Goal: Task Accomplishment & Management: Use online tool/utility

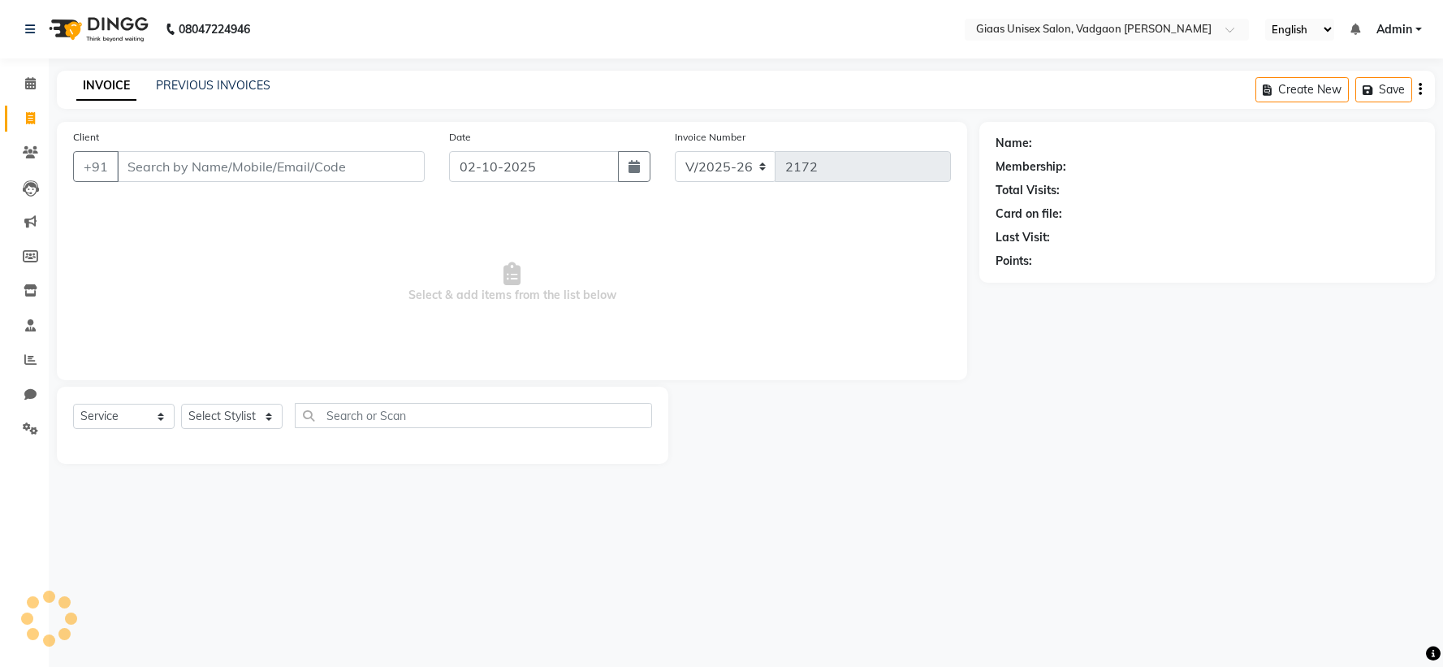
select select "8007"
select select "service"
click at [179, 158] on input "Client" at bounding box center [271, 166] width 308 height 31
click at [242, 169] on input "Client" at bounding box center [271, 166] width 308 height 31
type input "7038726640"
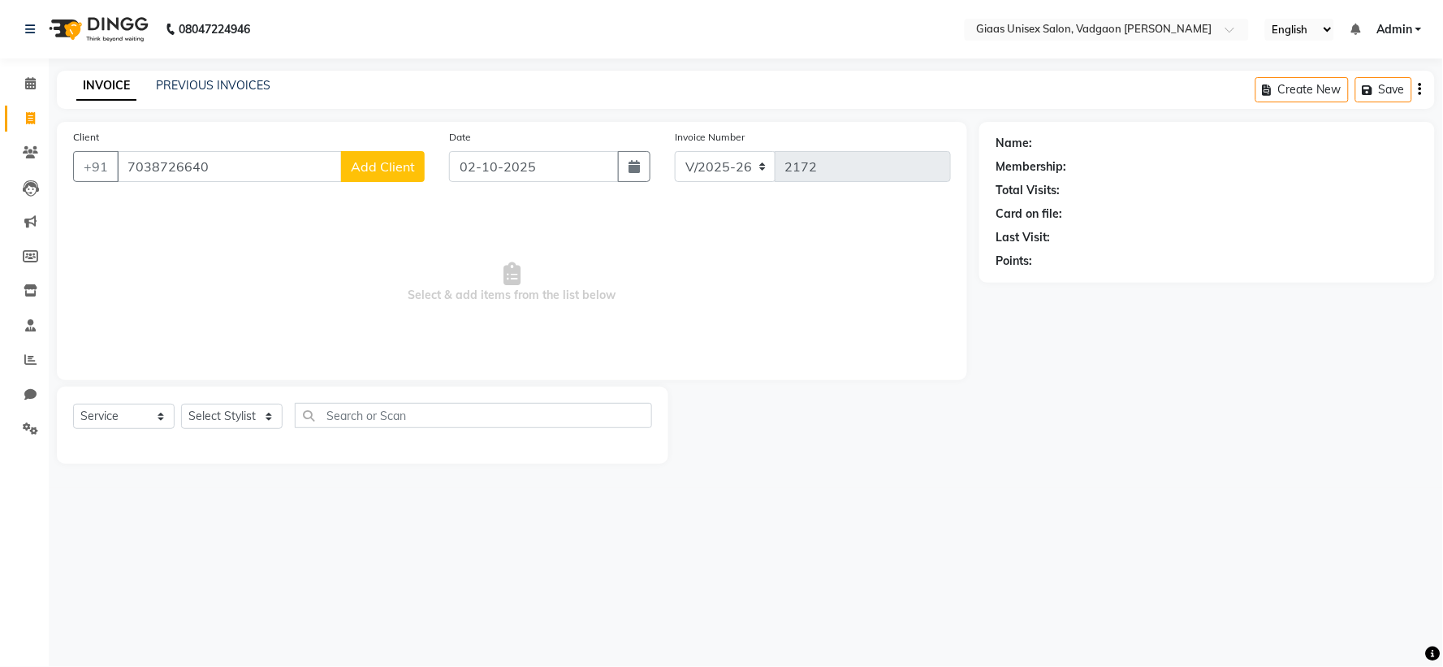
click at [369, 179] on button "Add Client" at bounding box center [383, 166] width 84 height 31
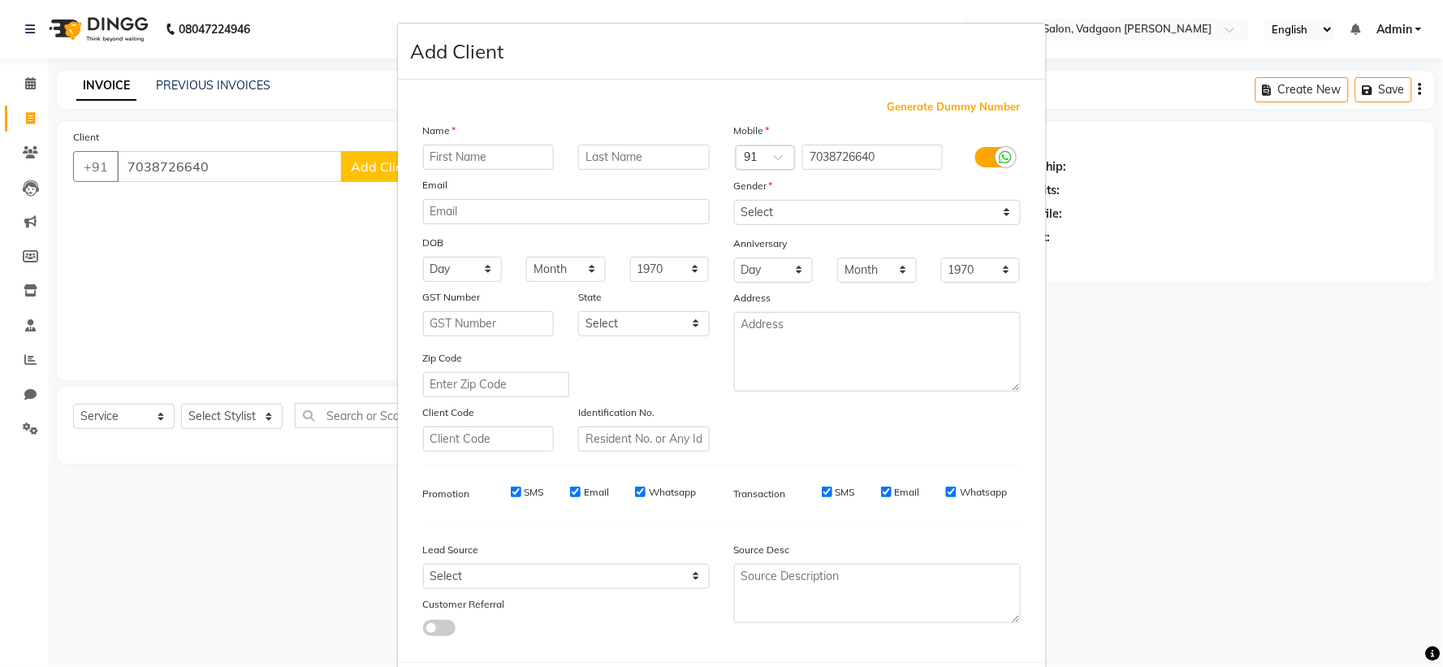
click at [496, 161] on input "text" at bounding box center [489, 157] width 132 height 25
type input "AMUTRA"
click at [785, 203] on select "Select [DEMOGRAPHIC_DATA] [DEMOGRAPHIC_DATA] Other Prefer Not To Say" at bounding box center [877, 212] width 287 height 25
select select "[DEMOGRAPHIC_DATA]"
click at [734, 200] on select "Select [DEMOGRAPHIC_DATA] [DEMOGRAPHIC_DATA] Other Prefer Not To Say" at bounding box center [877, 212] width 287 height 25
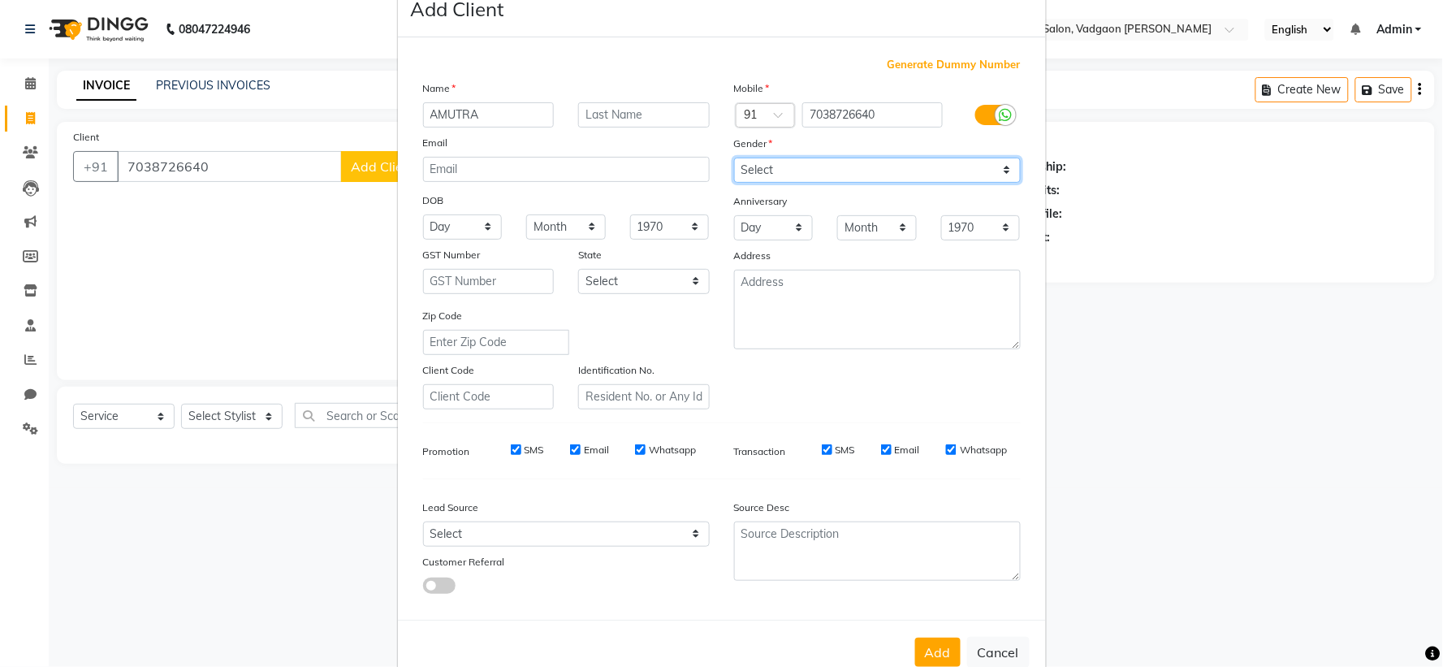
scroll to position [84, 0]
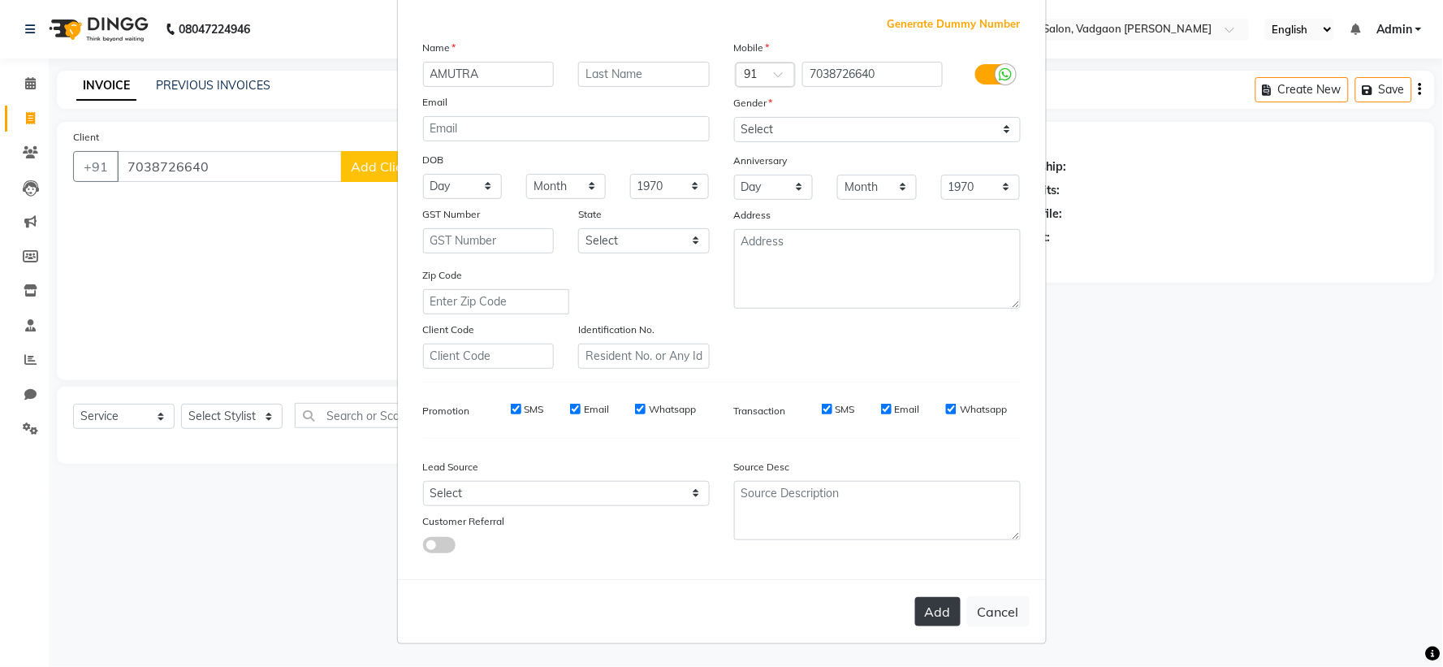
click at [920, 612] on button "Add" at bounding box center [937, 611] width 45 height 29
select select
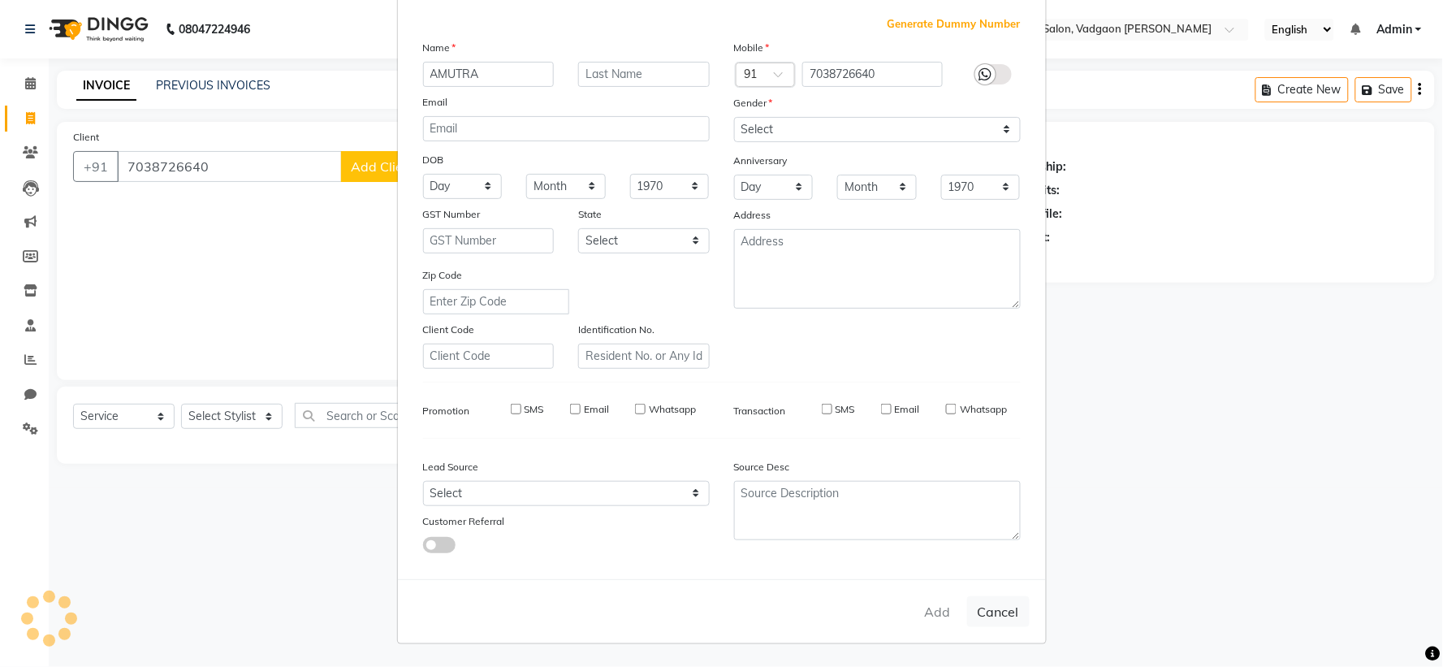
select select
checkbox input "false"
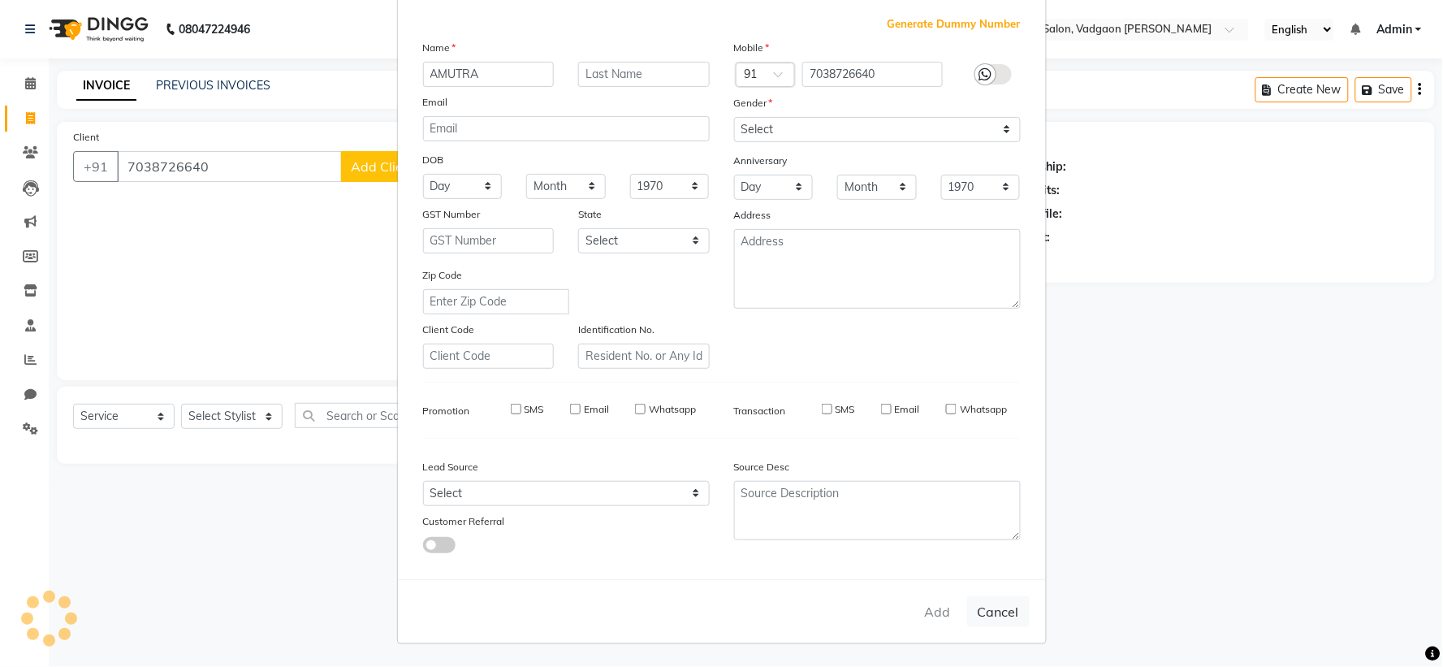
checkbox input "false"
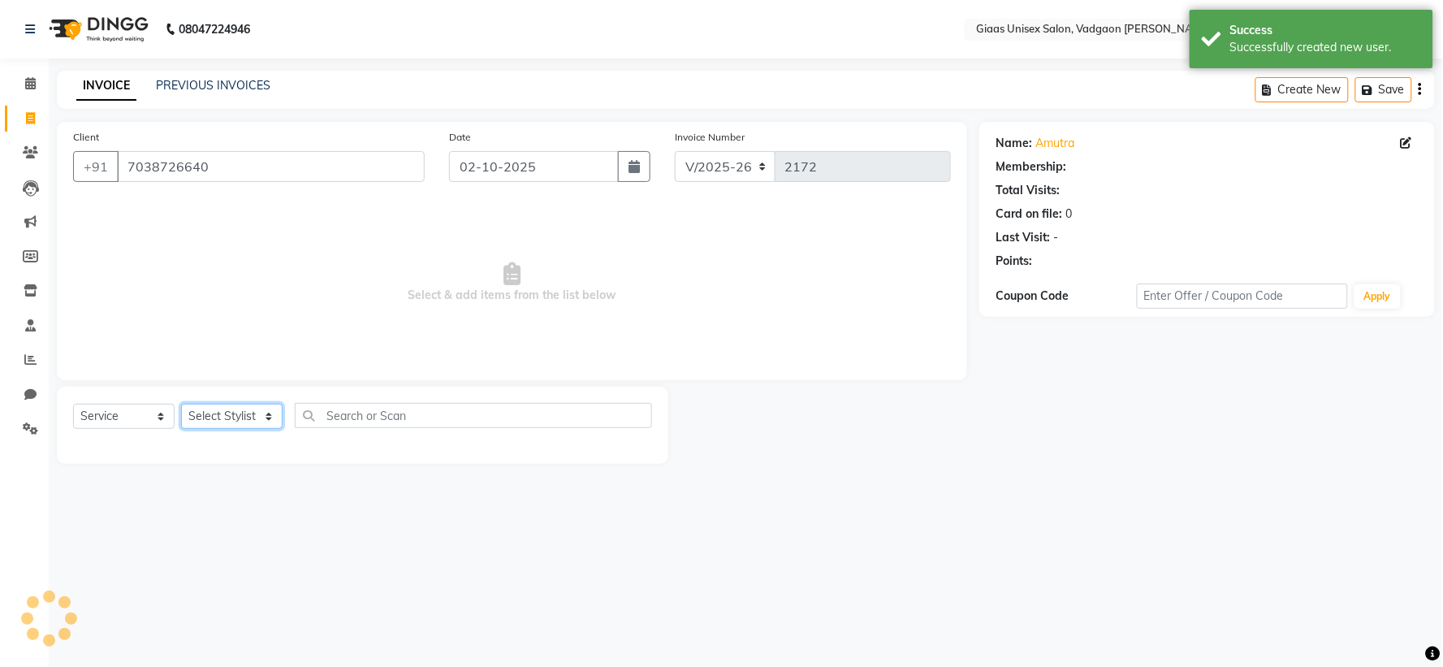
click at [222, 424] on select "Select Stylist [PERSON_NAME] [PERSON_NAME] [PERSON_NAME] [PERSON_NAME] [PERSON_…" at bounding box center [231, 416] width 101 height 25
select select "72894"
click at [181, 404] on select "Select Stylist [PERSON_NAME] [PERSON_NAME] [PERSON_NAME] [PERSON_NAME] [PERSON_…" at bounding box center [231, 416] width 101 height 25
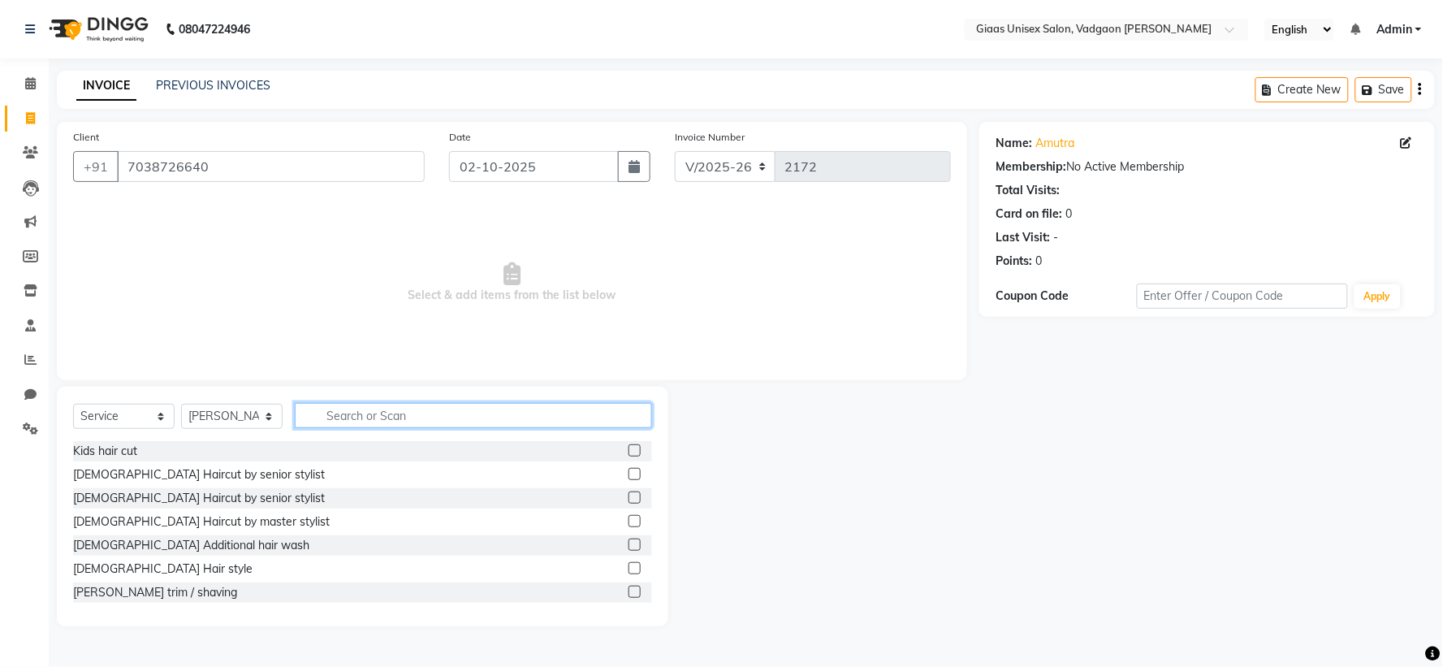
click at [383, 412] on input "text" at bounding box center [473, 415] width 357 height 25
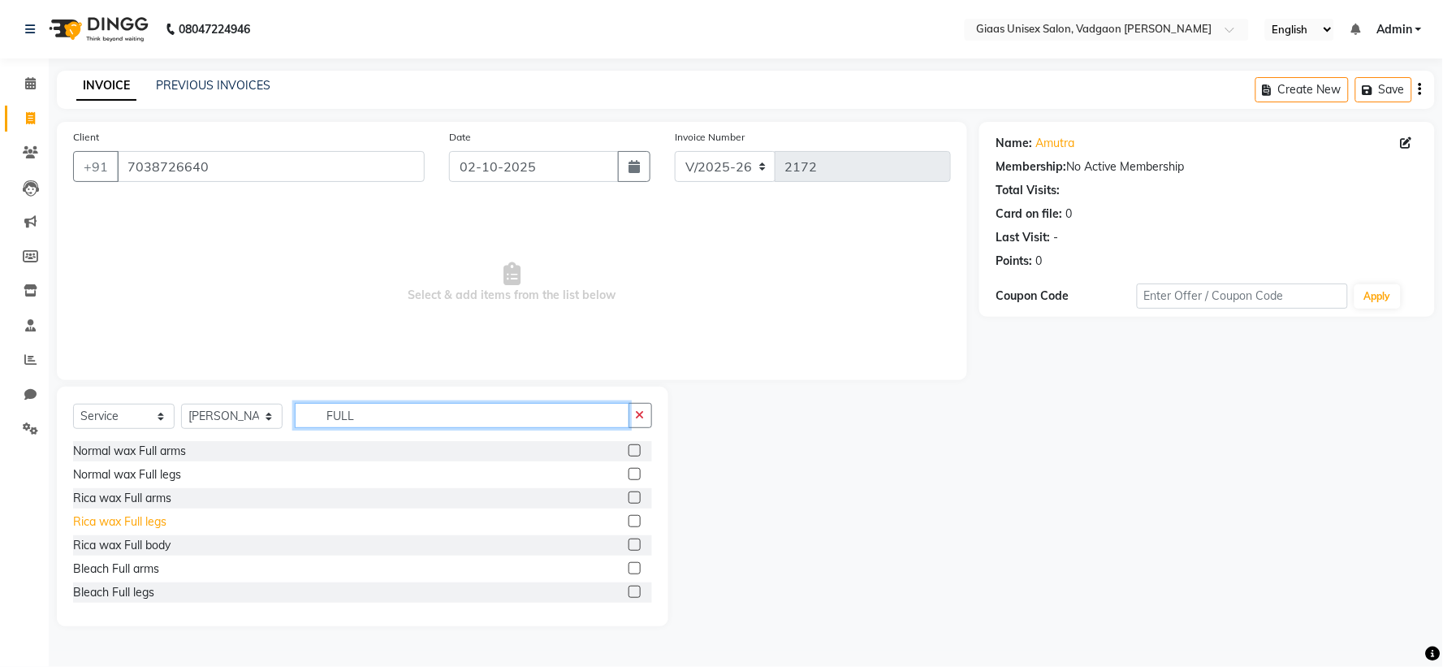
type input "FULL"
click at [134, 523] on div "Rica wax Full legs" at bounding box center [119, 521] width 93 height 17
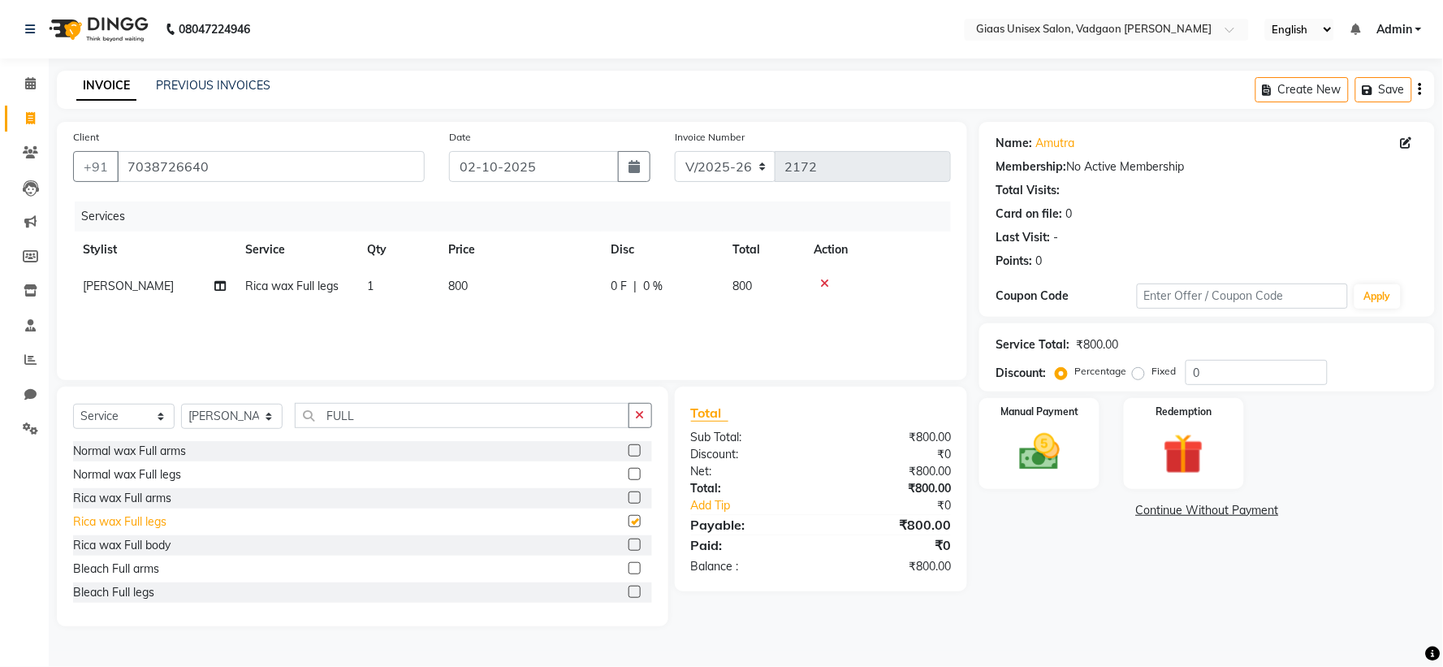
checkbox input "false"
click at [144, 505] on div "Rica wax Full arms" at bounding box center [122, 498] width 98 height 17
checkbox input "false"
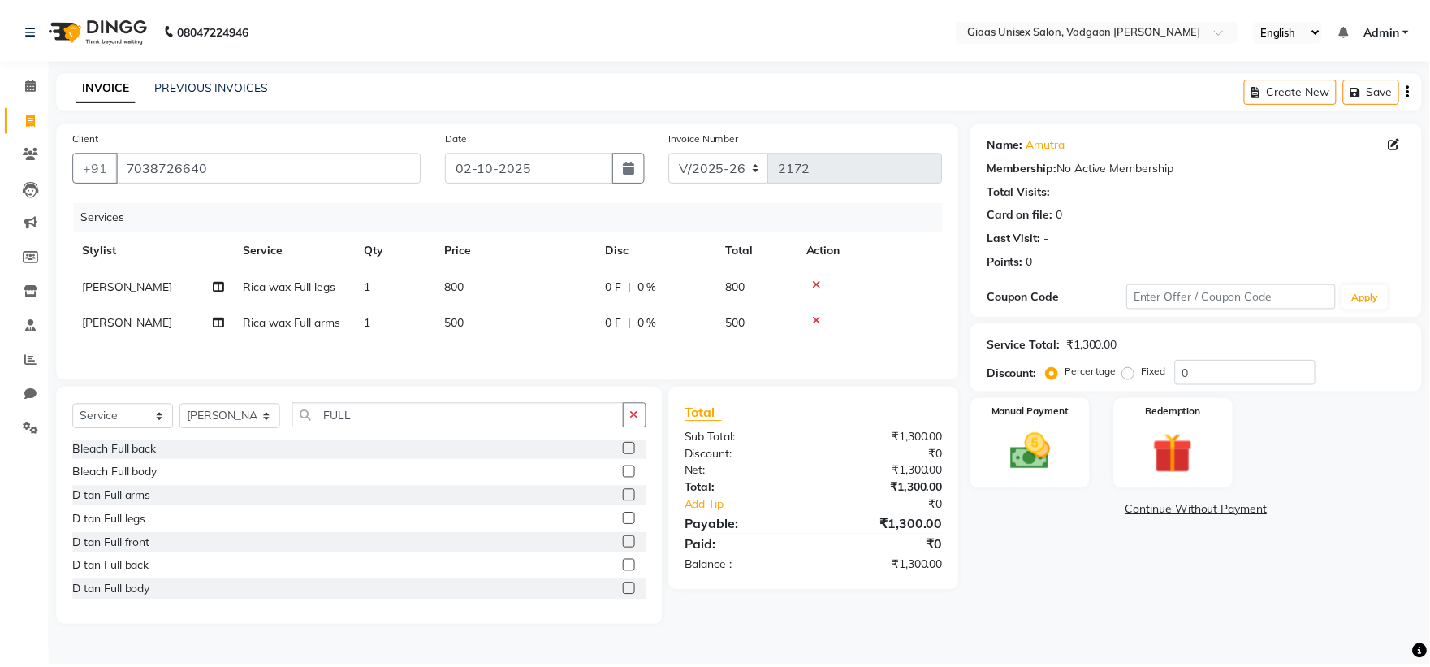
scroll to position [0, 0]
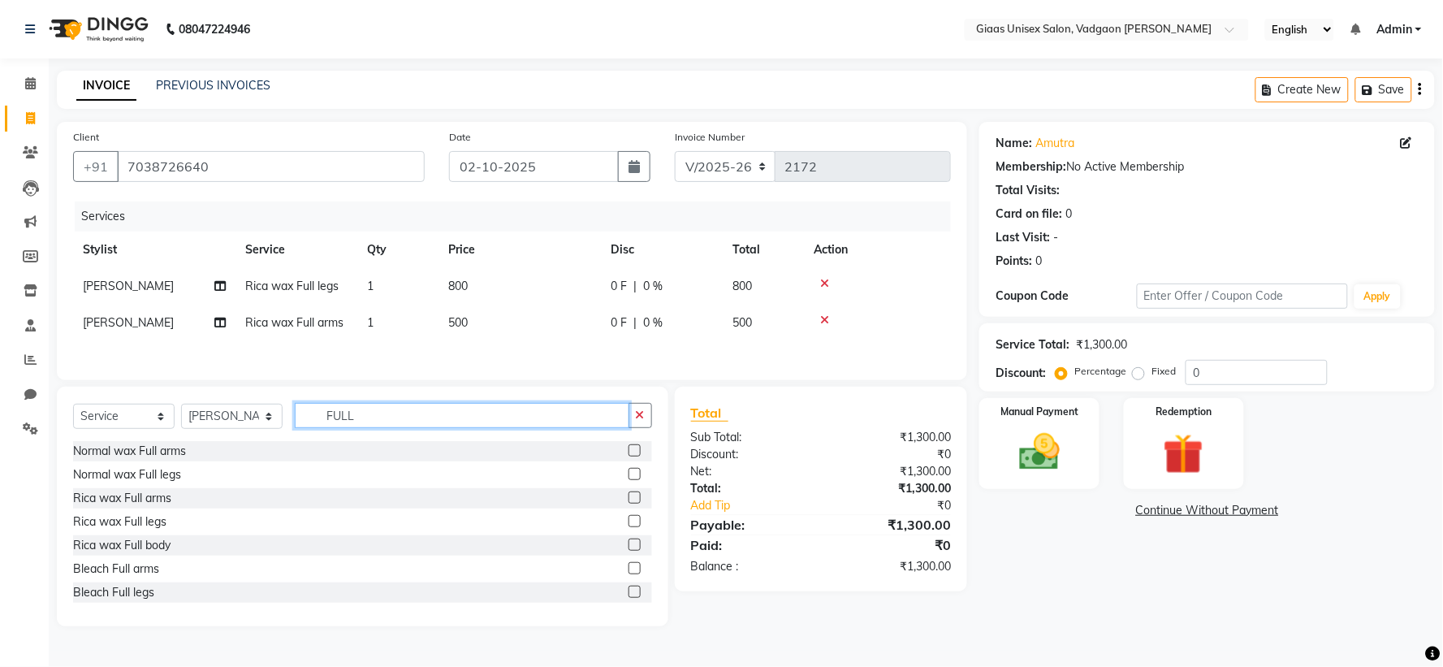
click at [477, 426] on input "FULL" at bounding box center [462, 415] width 334 height 25
type input "F"
type input "UND"
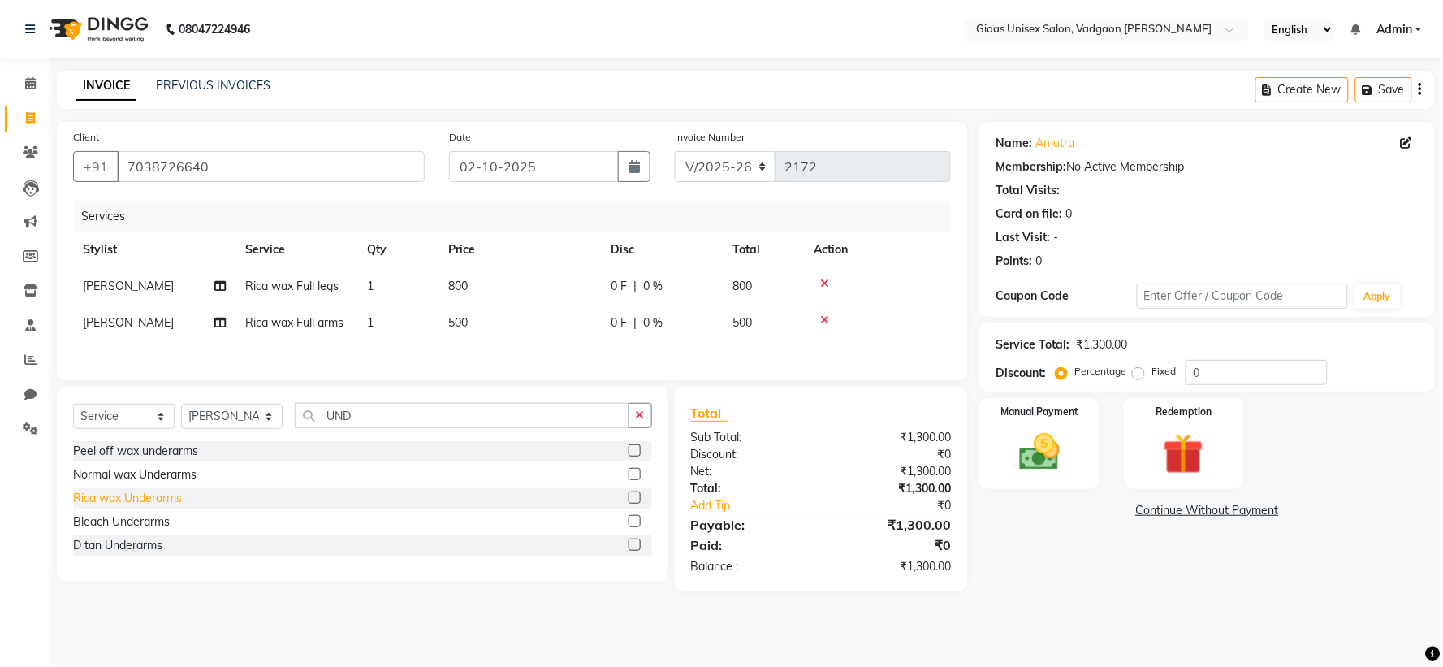
click at [125, 501] on div "Rica wax Underarms" at bounding box center [127, 498] width 109 height 17
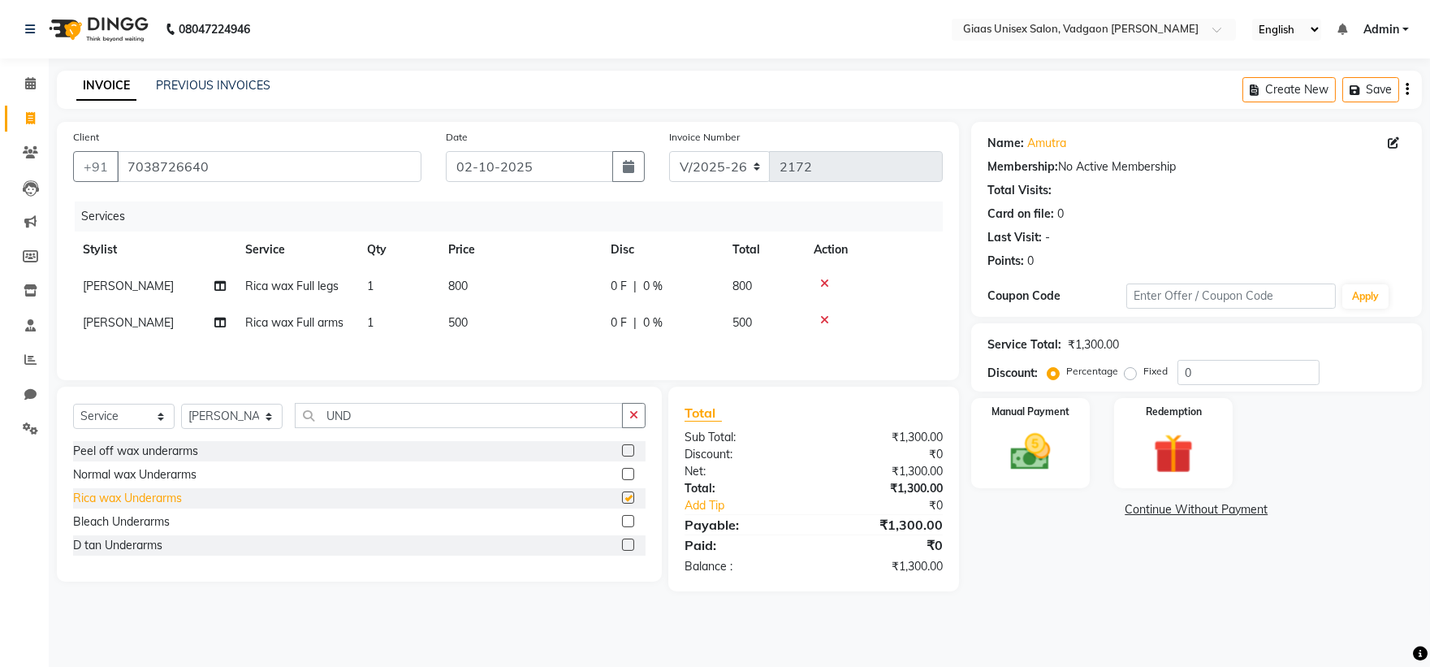
checkbox input "false"
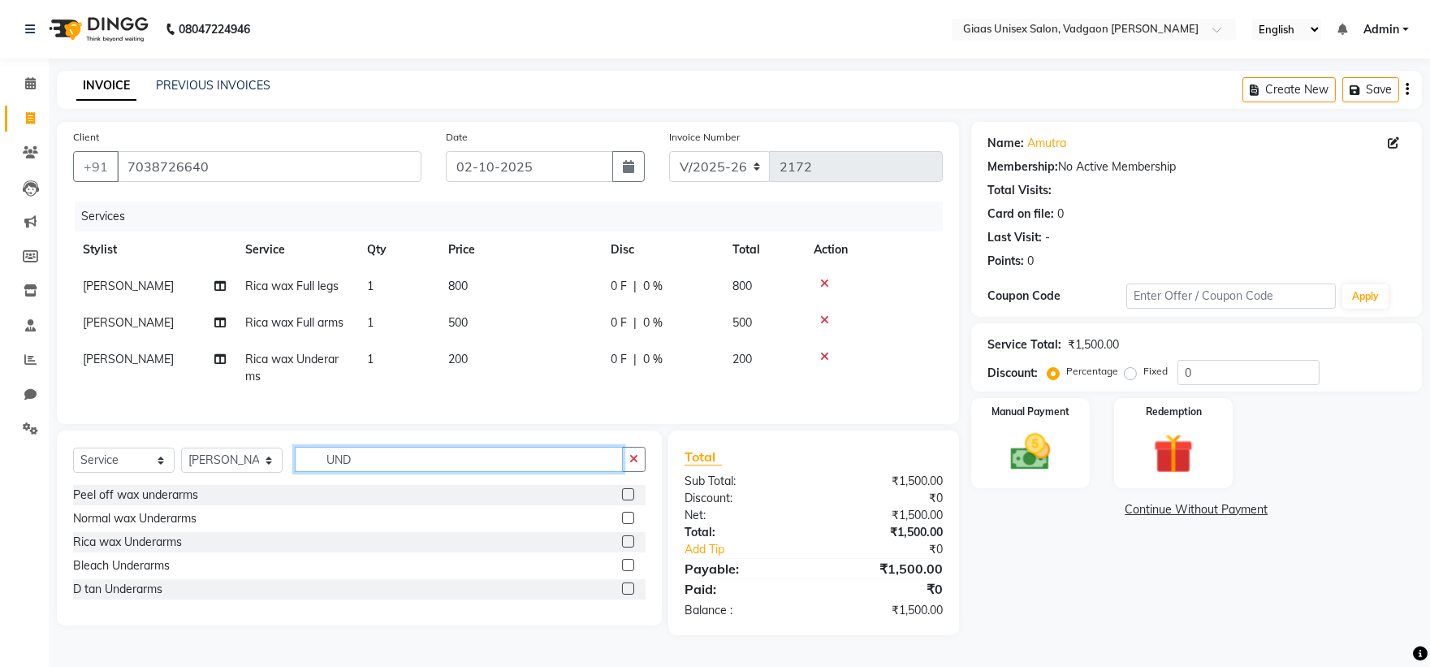
click at [609, 468] on input "UND" at bounding box center [459, 459] width 328 height 25
type input "U"
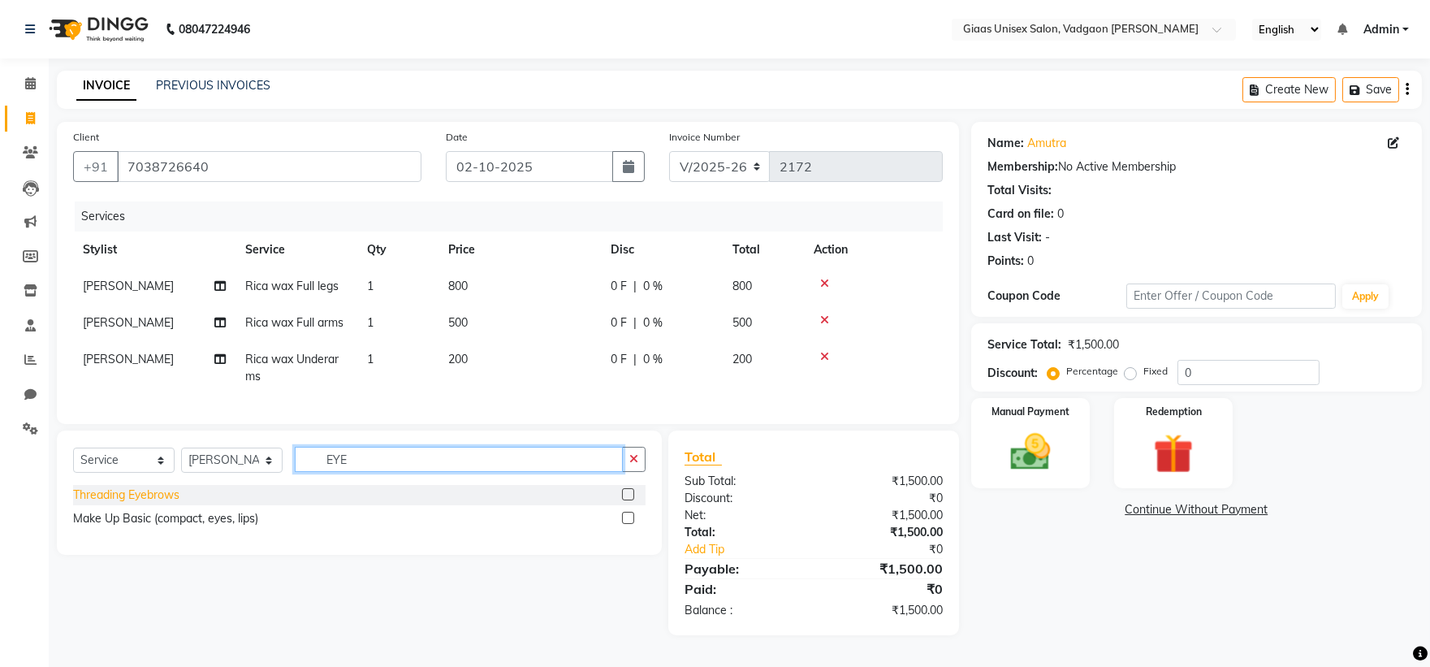
type input "EYE"
click at [109, 503] on div "Threading Eyebrows" at bounding box center [126, 494] width 106 height 17
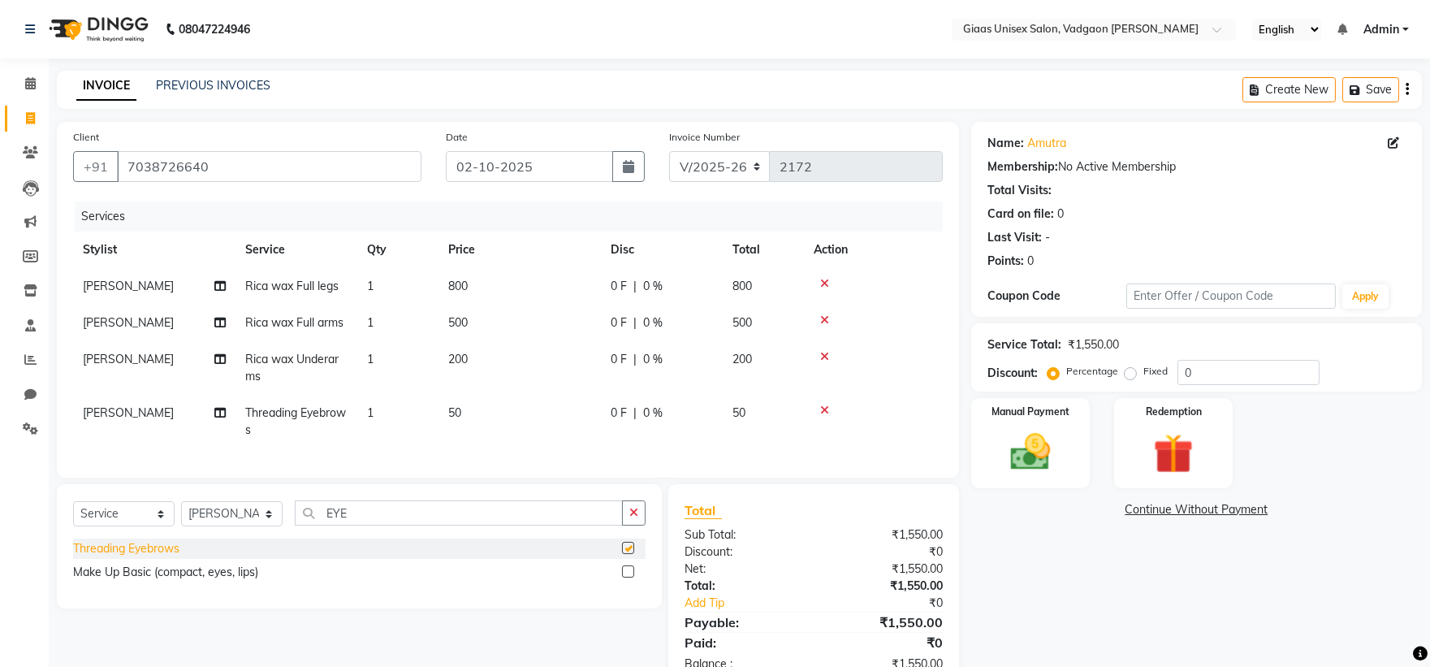
checkbox input "false"
click at [639, 419] on div "0 F | 0 %" at bounding box center [662, 412] width 102 height 17
select select "72894"
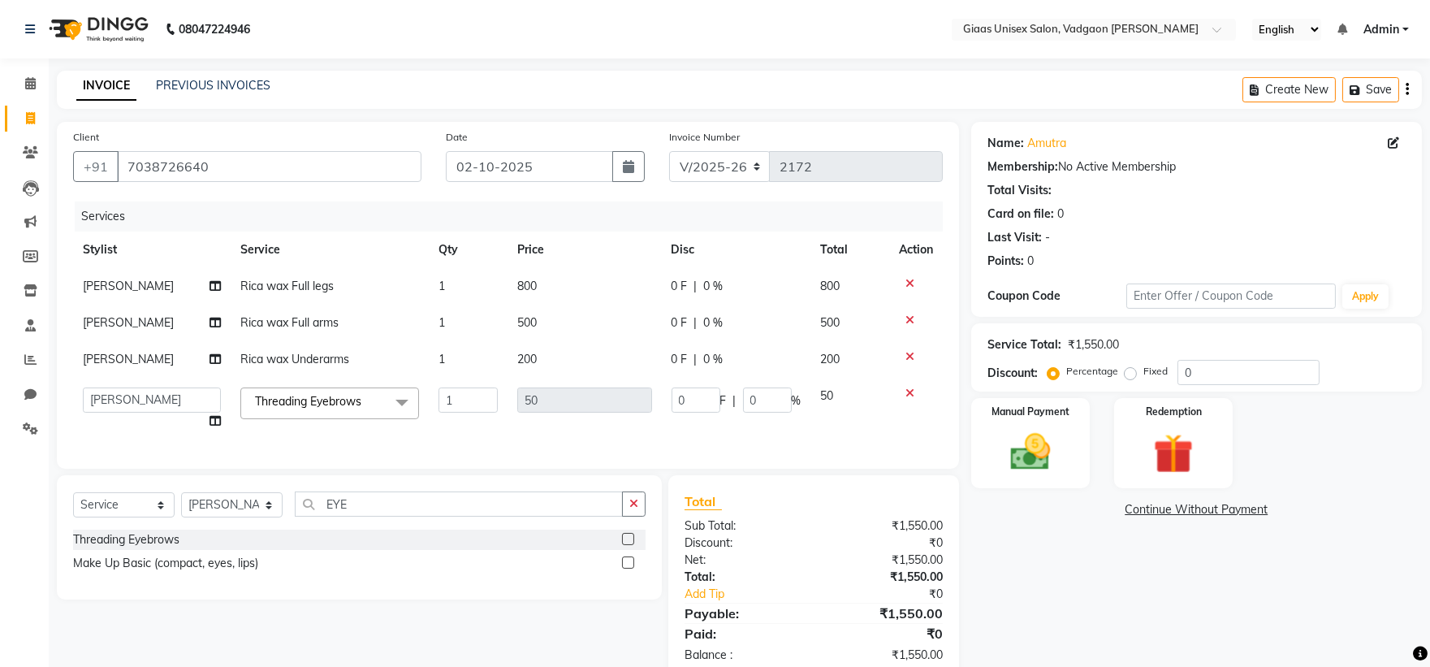
click at [736, 395] on div "0 F | 0 %" at bounding box center [736, 399] width 130 height 25
click at [743, 395] on input "0" at bounding box center [767, 399] width 49 height 25
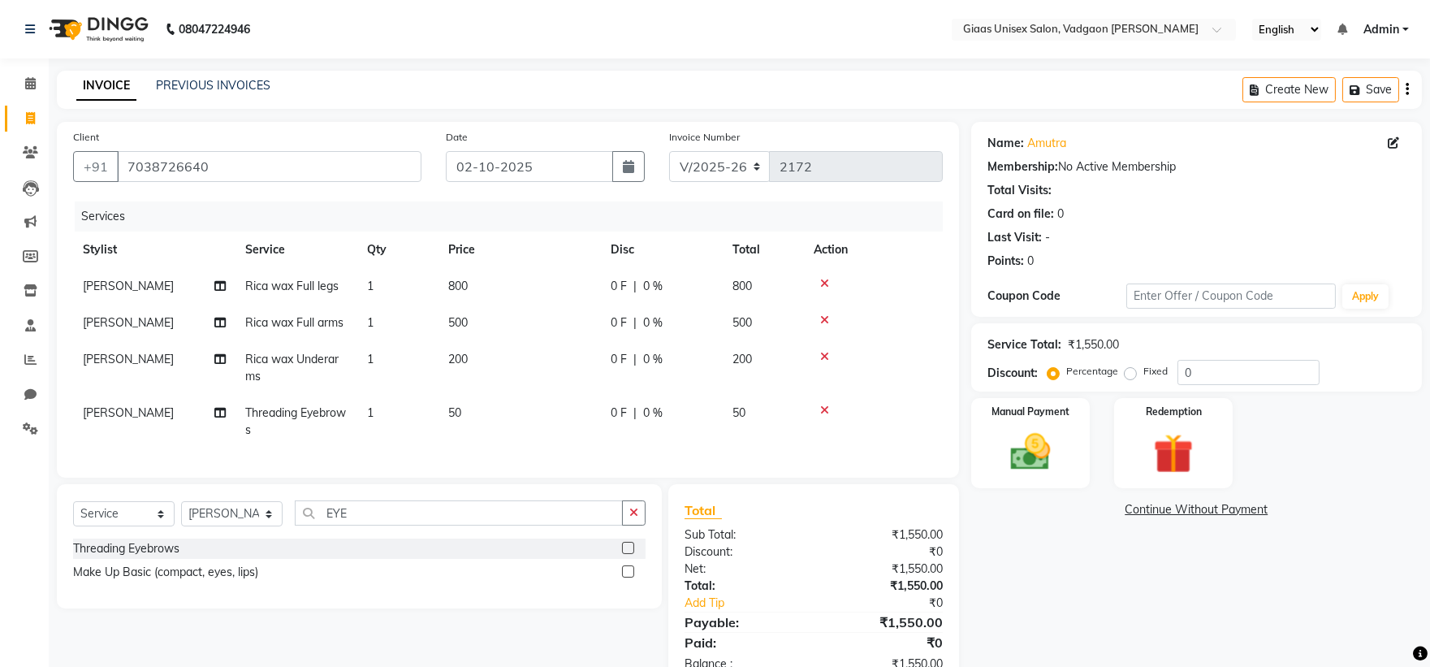
click at [724, 363] on tr "[PERSON_NAME] Rica wax Underarms 1 200 0 F | 0 % 200" at bounding box center [508, 368] width 870 height 54
click at [652, 364] on span "0 %" at bounding box center [652, 359] width 19 height 17
select select "72894"
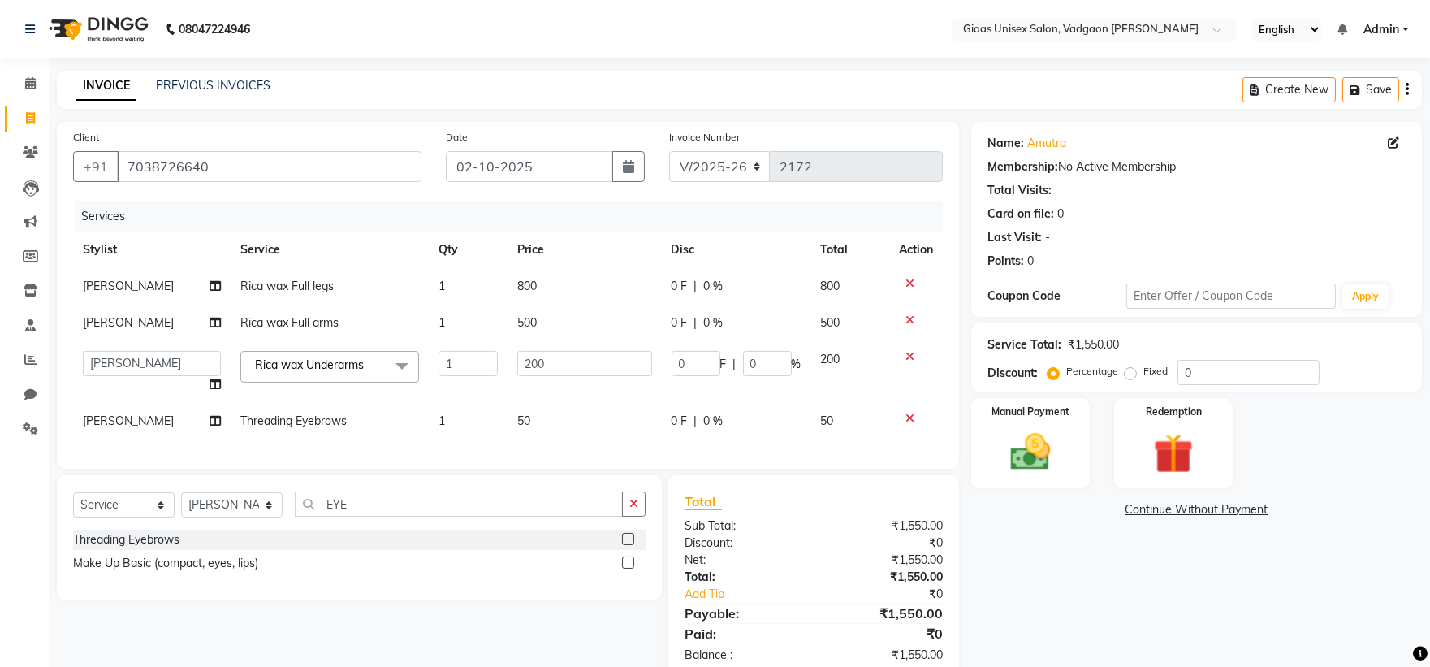
click at [737, 366] on div "0 F | 0 %" at bounding box center [736, 363] width 130 height 25
click at [739, 366] on div "0 F | 0 %" at bounding box center [736, 363] width 130 height 25
click at [743, 363] on input "0" at bounding box center [767, 363] width 49 height 25
type input "20"
click at [725, 328] on tr "[PERSON_NAME] Rica wax Full arms 1 500 0 F | 0 % 500" at bounding box center [508, 322] width 870 height 37
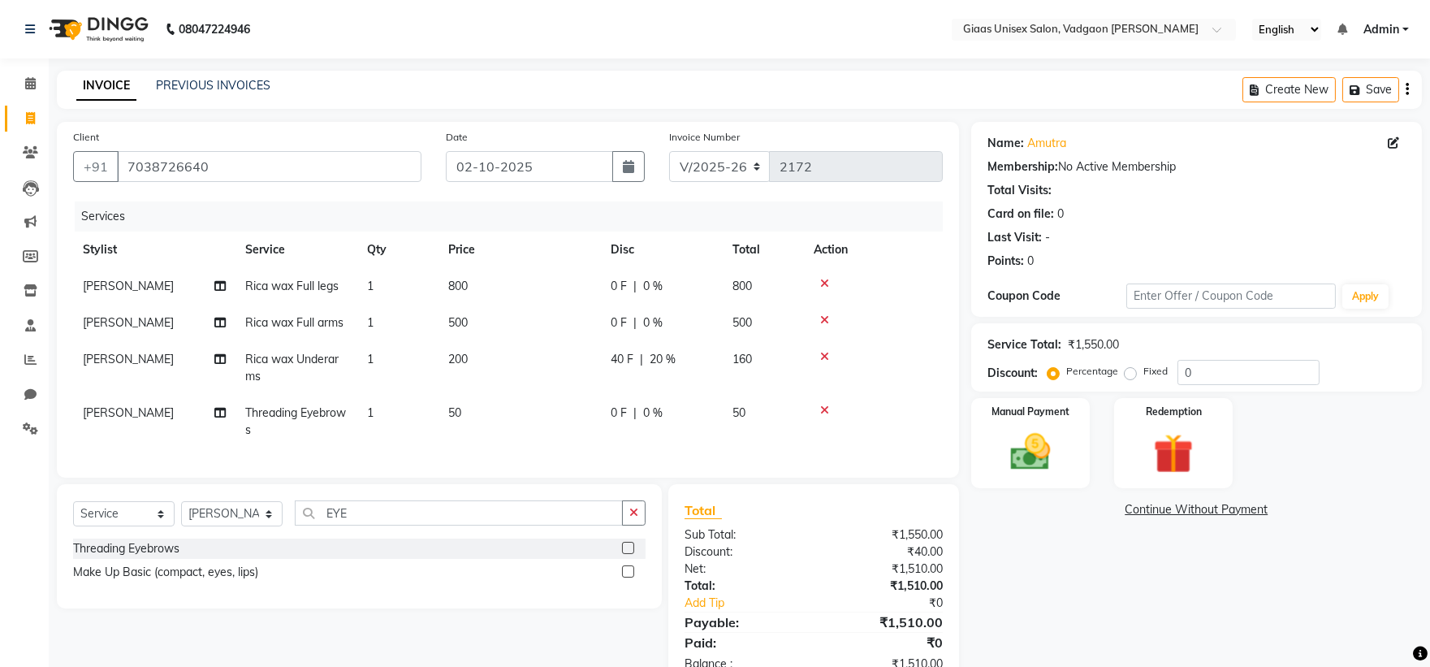
click at [643, 318] on span "0 %" at bounding box center [652, 322] width 19 height 17
select select "72894"
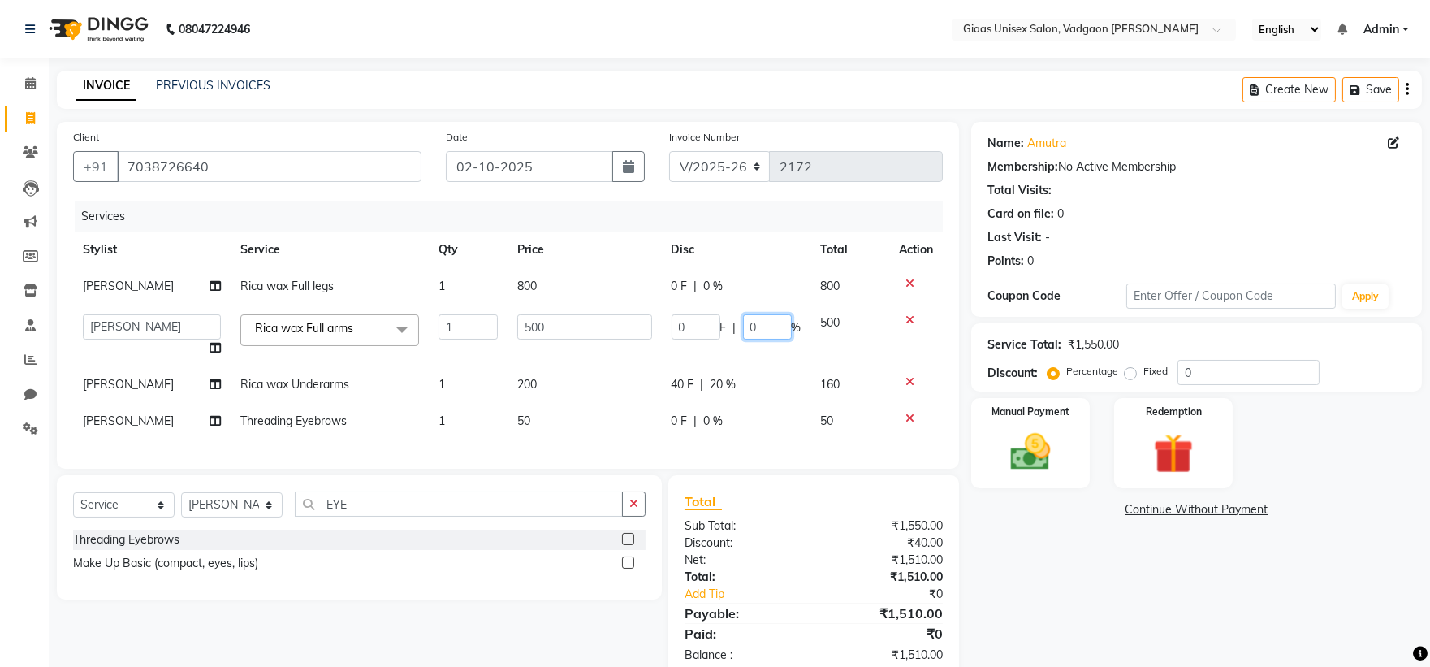
click at [745, 322] on input "0" at bounding box center [767, 326] width 49 height 25
type input "20"
click at [729, 301] on tr "[PERSON_NAME] Rica wax Full legs 1 800 0 F | 0 % 800" at bounding box center [508, 286] width 870 height 37
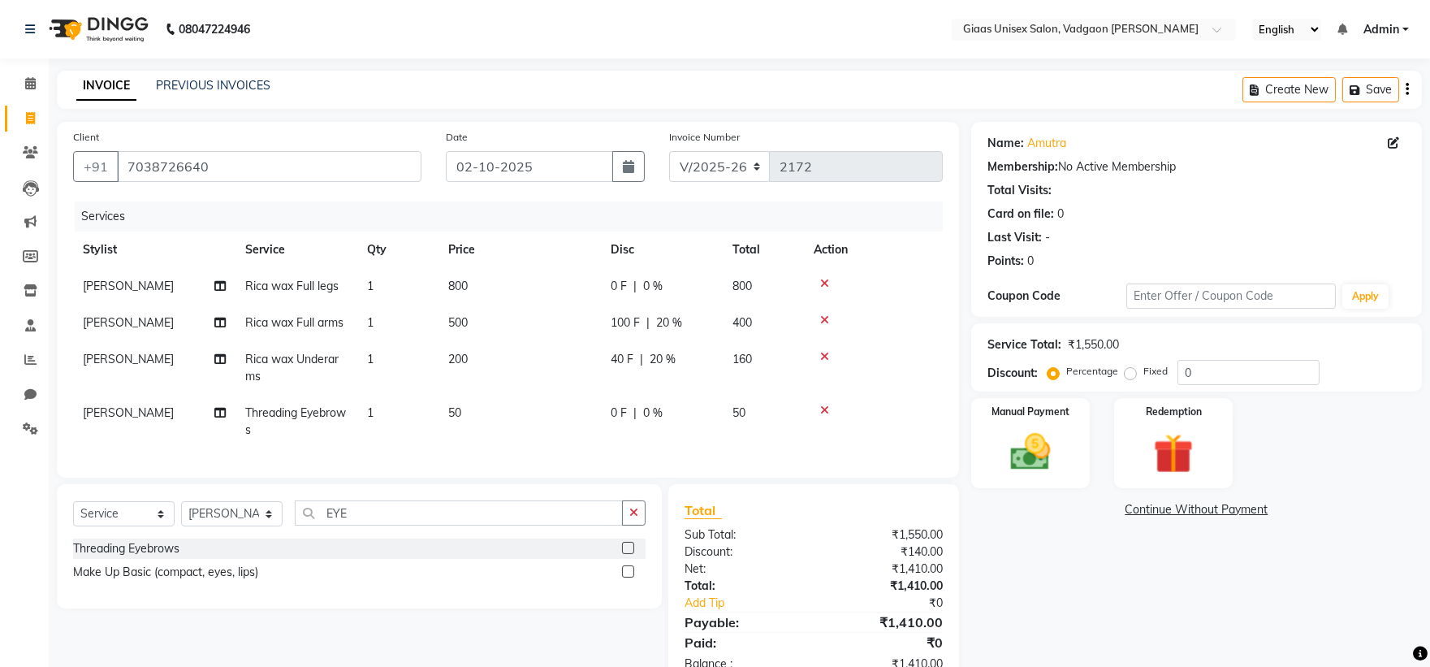
click at [663, 289] on div "0 F | 0 %" at bounding box center [662, 286] width 102 height 17
select select "72894"
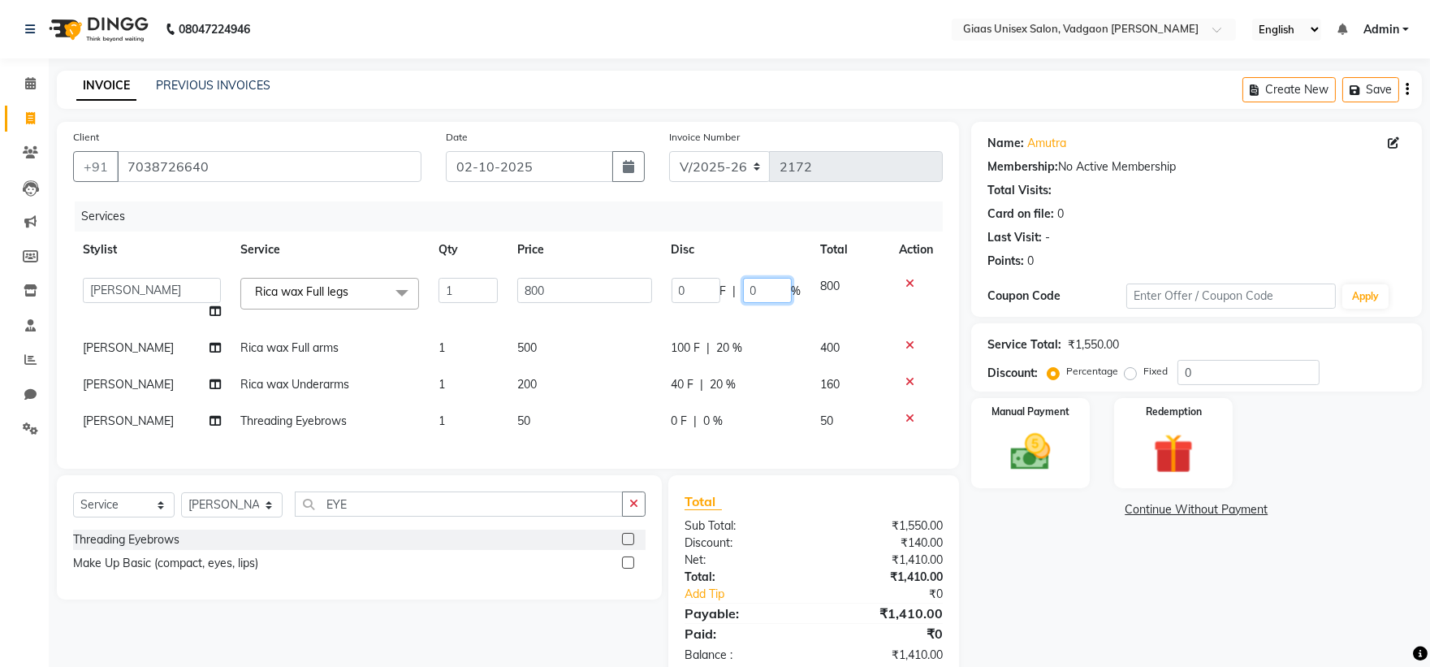
click at [743, 289] on input "0" at bounding box center [767, 290] width 49 height 25
type input "20"
click at [729, 250] on tr "Stylist Service Qty Price Disc Total Action" at bounding box center [508, 249] width 870 height 37
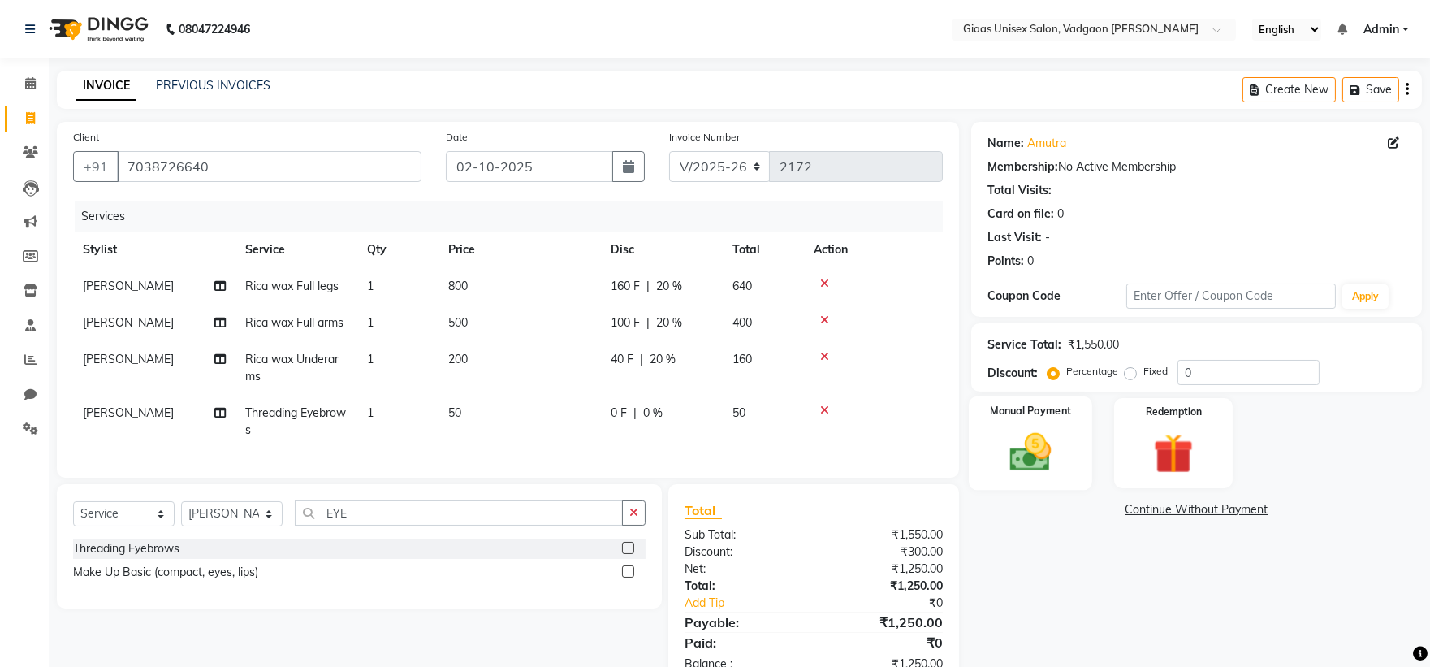
click at [1053, 464] on img at bounding box center [1029, 452] width 67 height 48
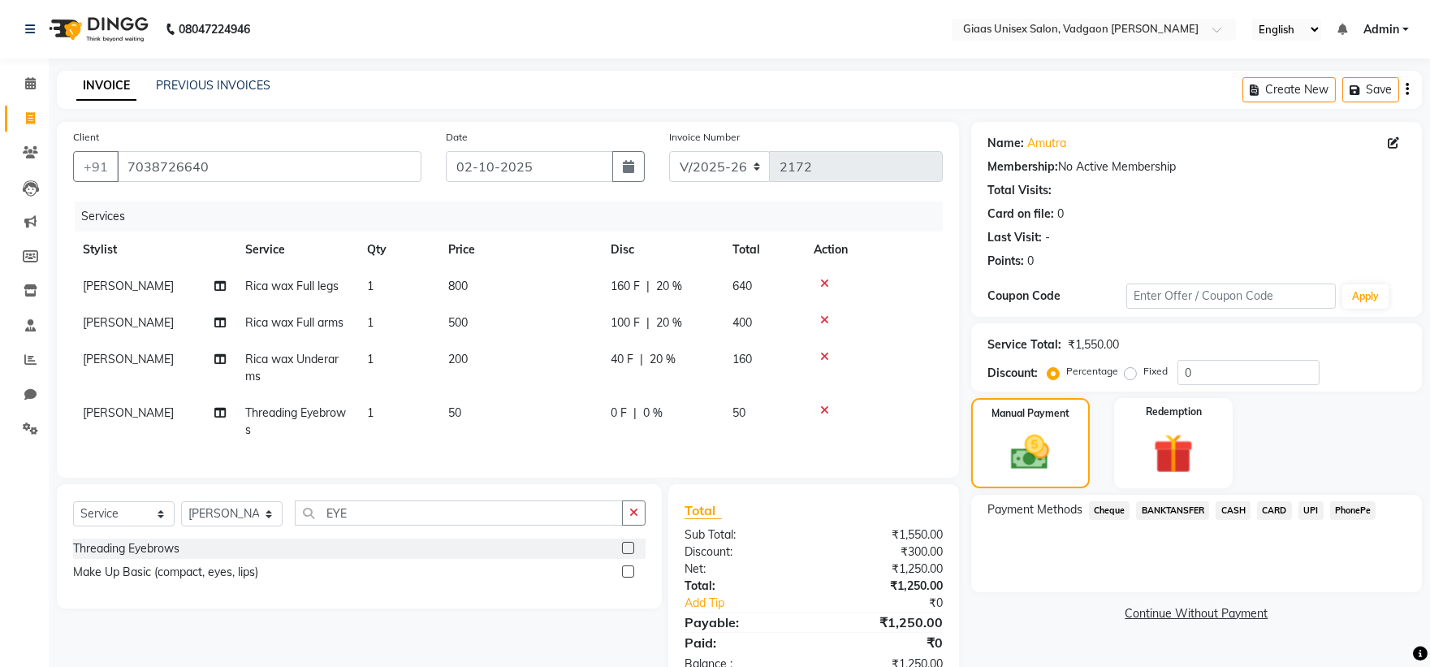
click at [1357, 508] on span "PhonePe" at bounding box center [1353, 510] width 46 height 19
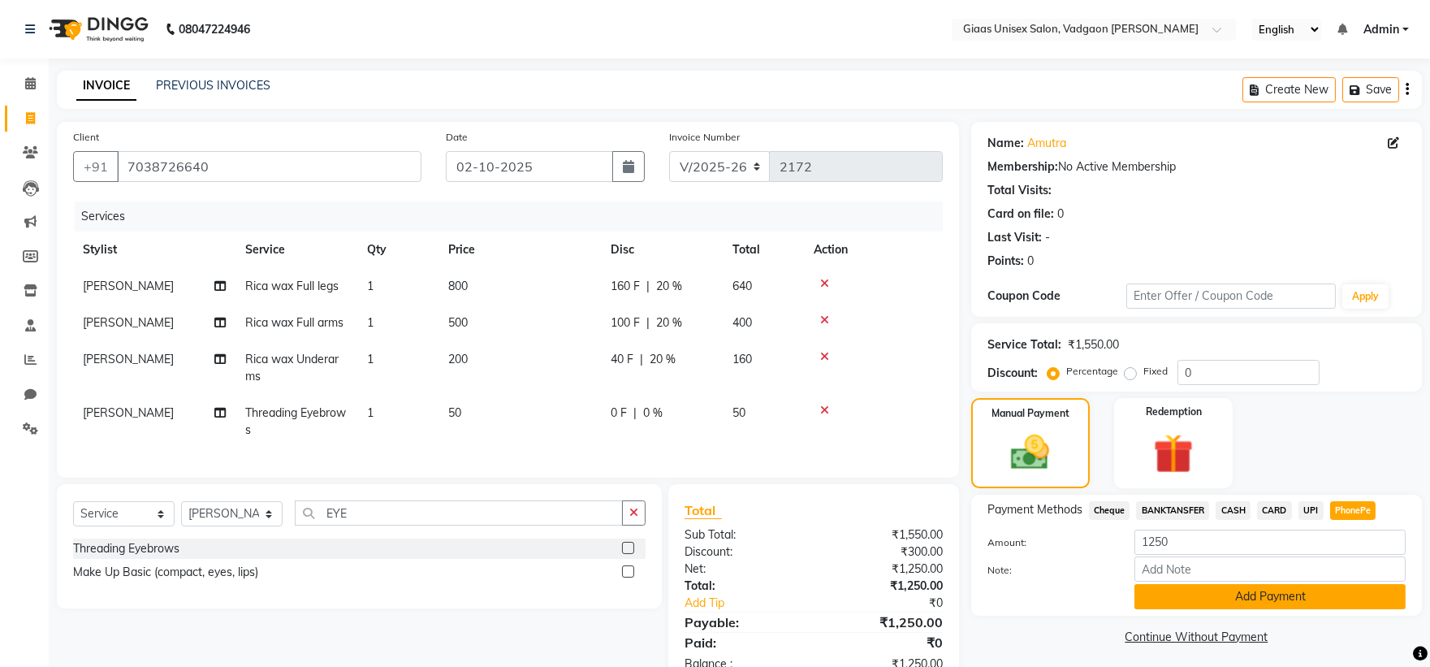
click at [1203, 603] on button "Add Payment" at bounding box center [1269, 596] width 271 height 25
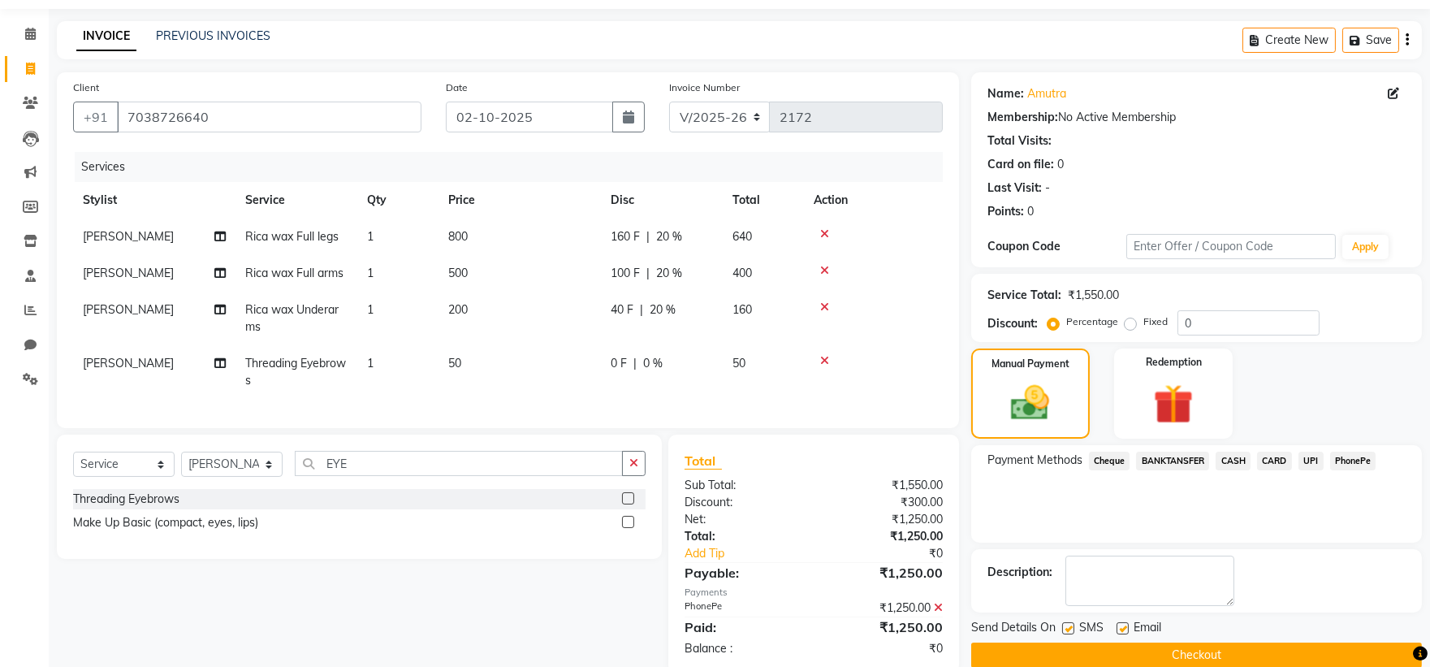
scroll to position [93, 0]
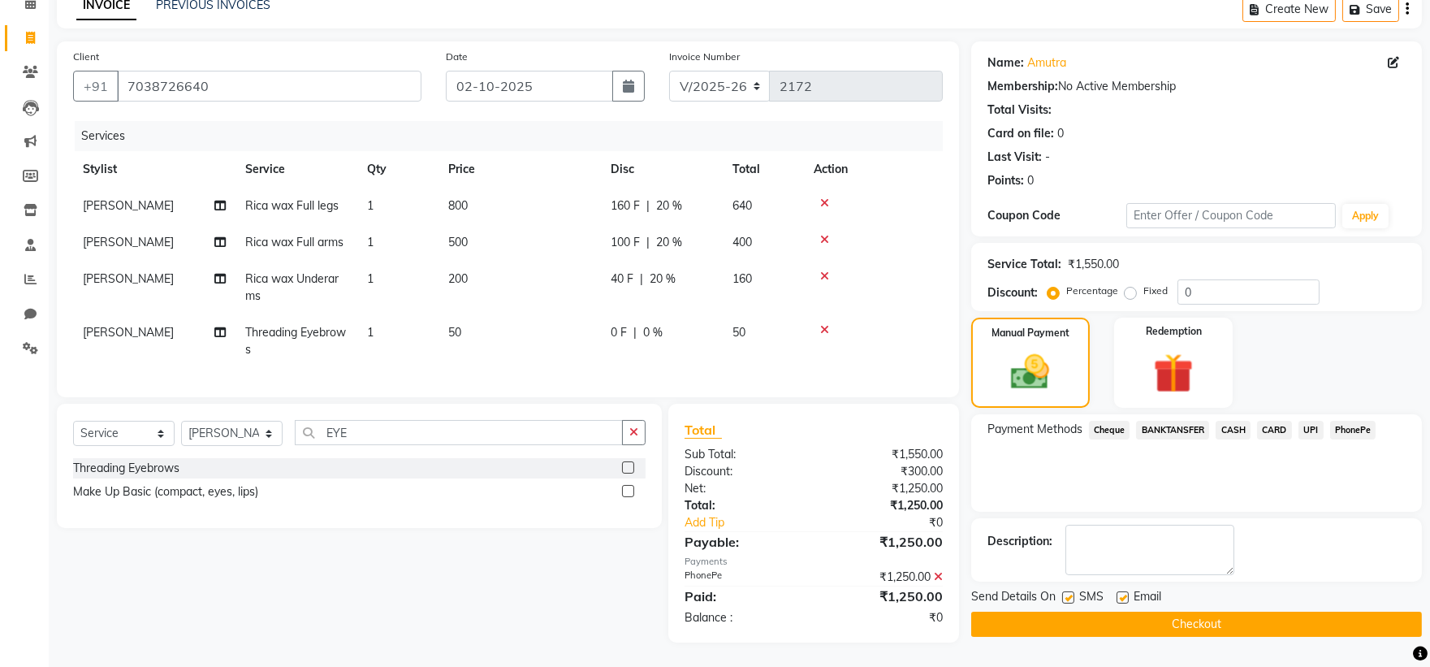
click at [1185, 617] on button "Checkout" at bounding box center [1196, 623] width 451 height 25
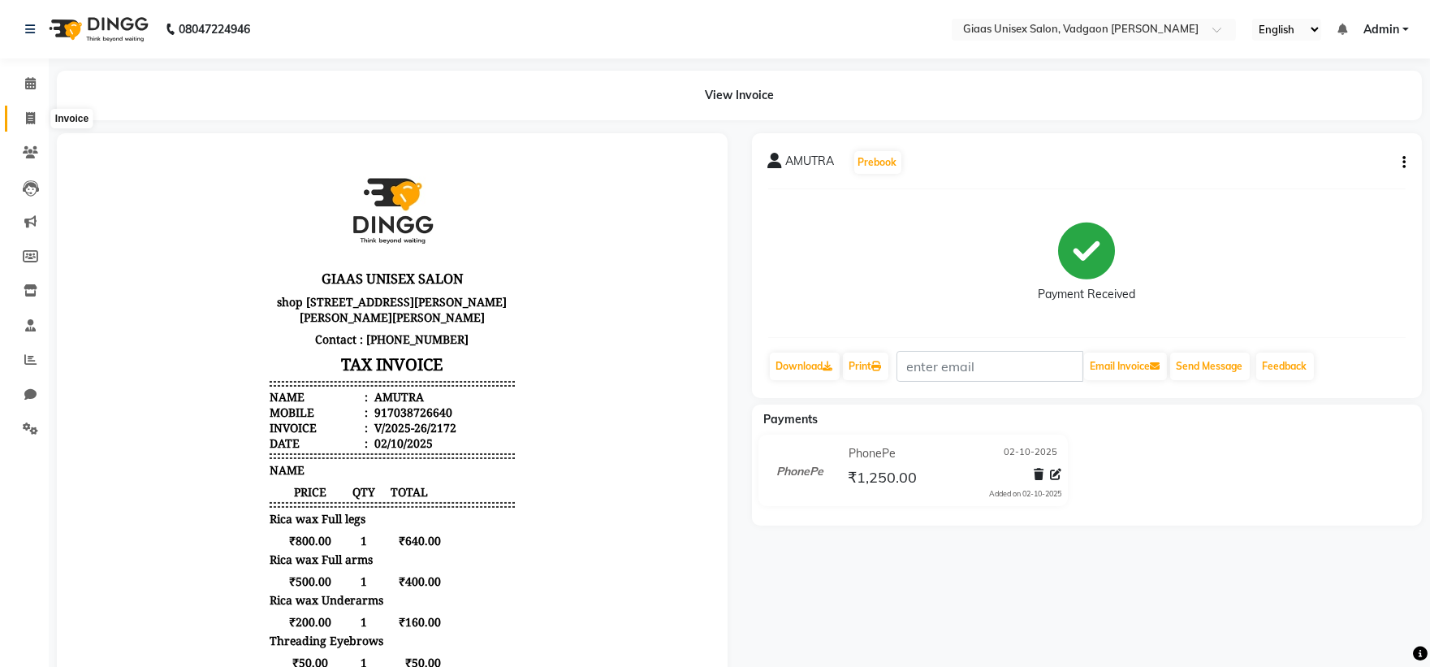
click at [17, 123] on span at bounding box center [30, 119] width 28 height 19
select select "service"
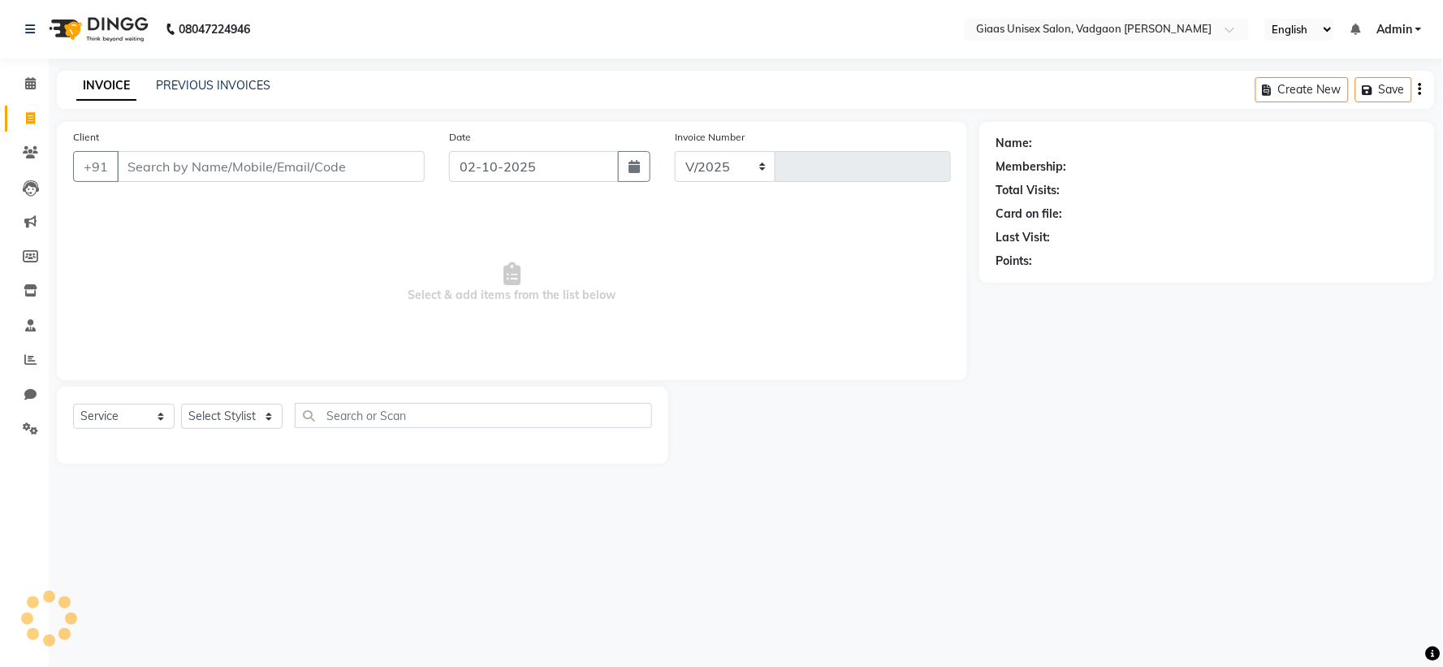
select select "8007"
type input "2173"
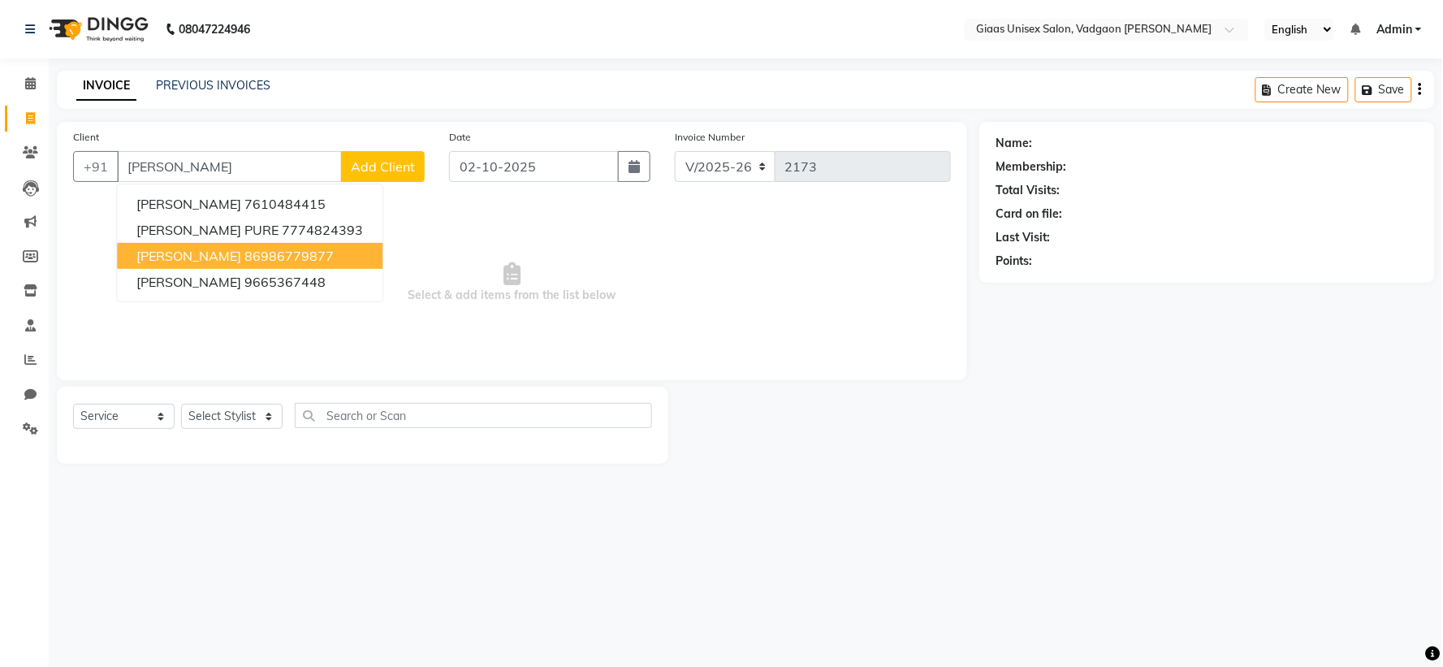
click at [240, 149] on div "Client +91 [PERSON_NAME] [PERSON_NAME] 7610484415 [PERSON_NAME] PURE 7774824393…" at bounding box center [249, 161] width 376 height 67
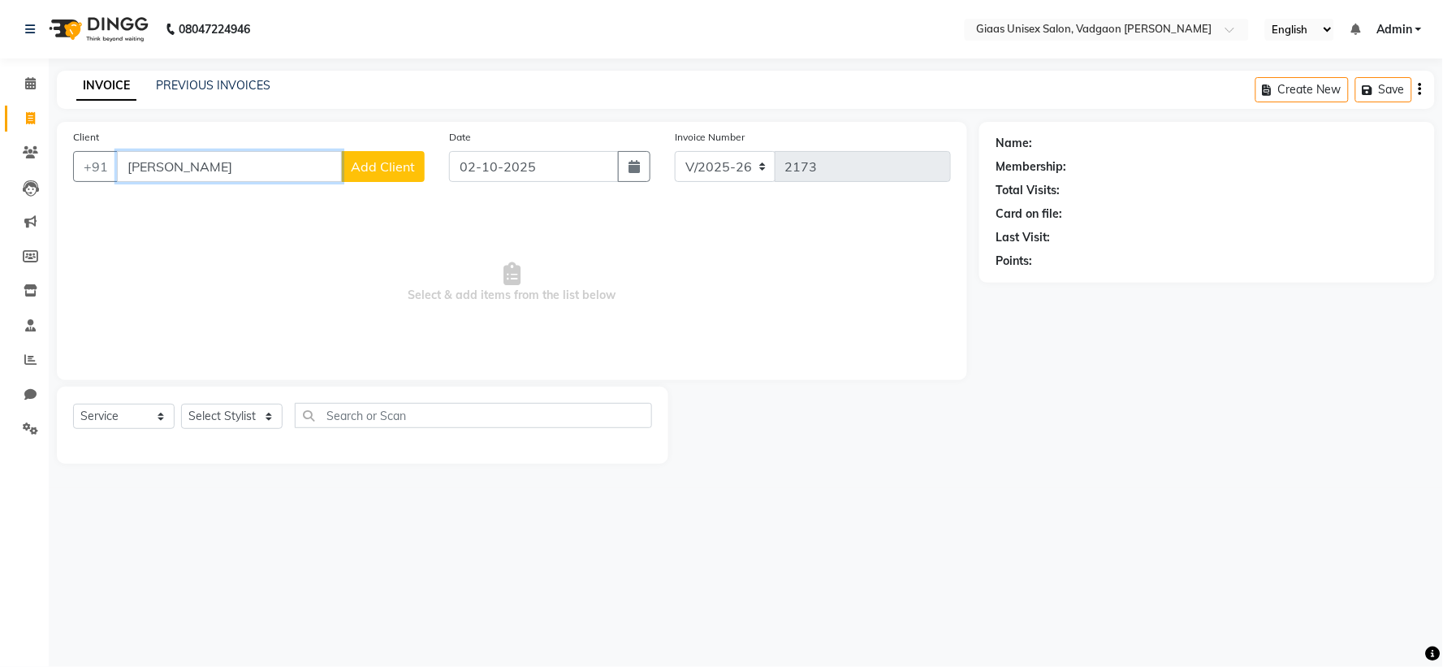
click at [239, 155] on input "[PERSON_NAME]" at bounding box center [229, 166] width 225 height 31
type input "R"
